Goal: Information Seeking & Learning: Check status

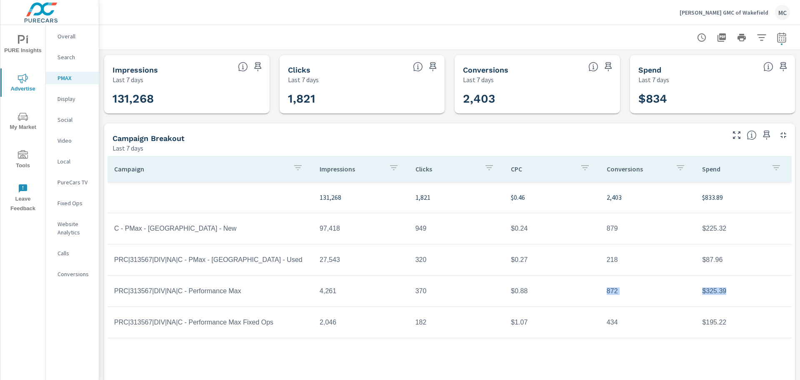
click at [23, 75] on icon "nav menu" at bounding box center [23, 78] width 10 height 10
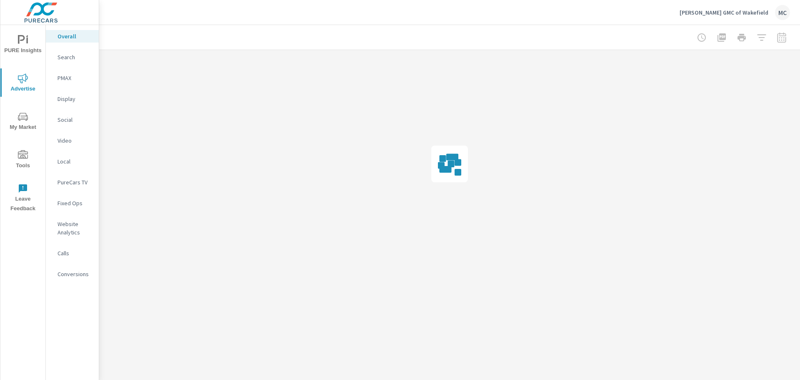
click at [67, 56] on p "Search" at bounding box center [75, 57] width 35 height 8
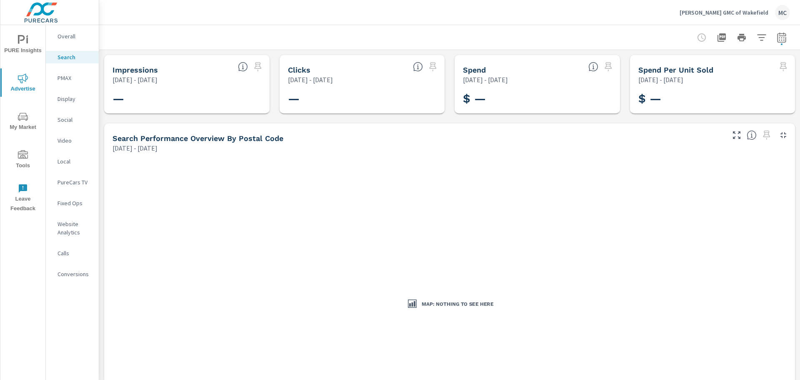
drag, startPoint x: 75, startPoint y: 62, endPoint x: 68, endPoint y: 56, distance: 9.2
click at [75, 62] on div "Search" at bounding box center [72, 57] width 53 height 13
